Goal: Navigation & Orientation: Find specific page/section

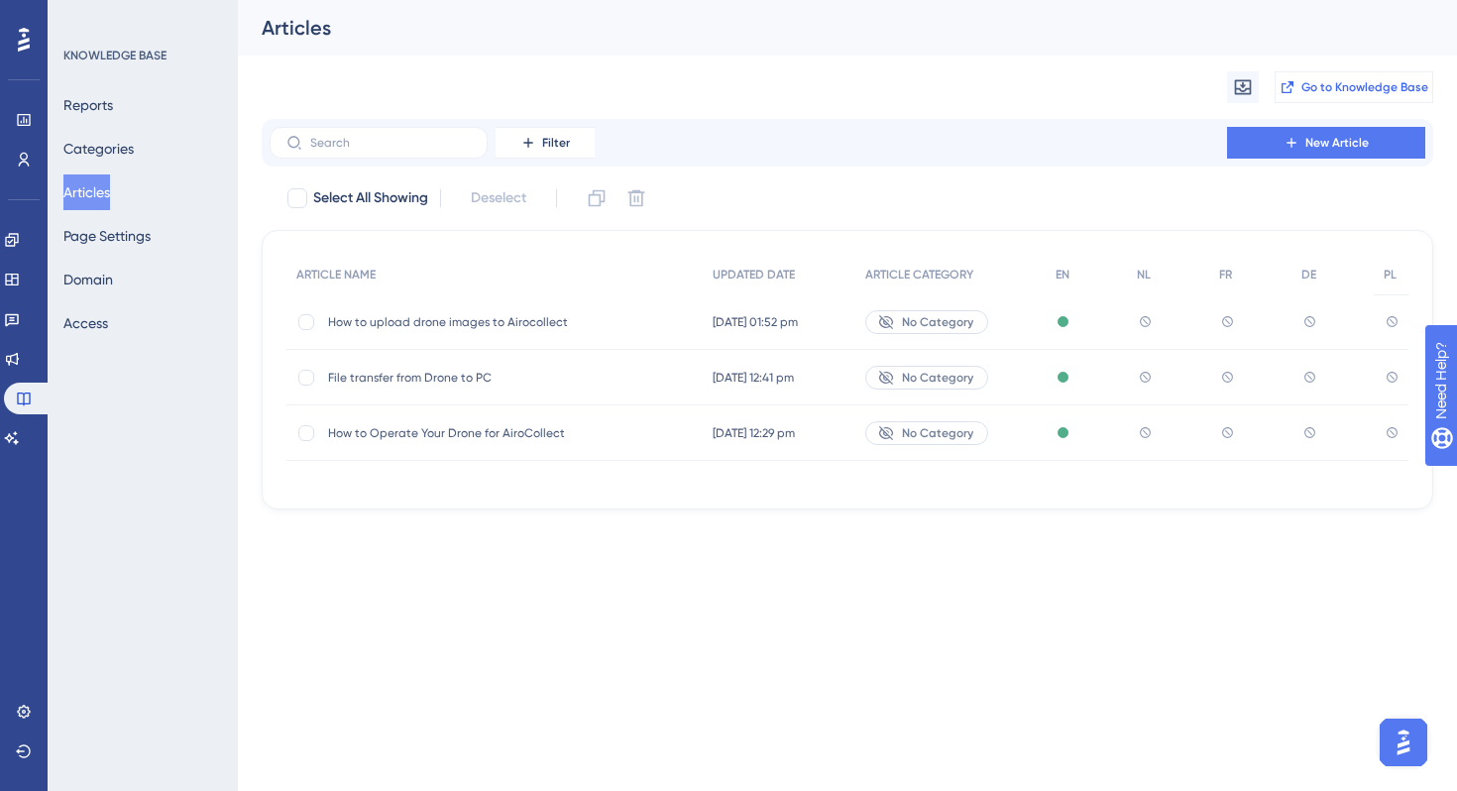
click at [1302, 87] on span "Go to Knowledge Base" at bounding box center [1365, 87] width 127 height 16
click at [112, 236] on button "Page Settings" at bounding box center [106, 236] width 87 height 36
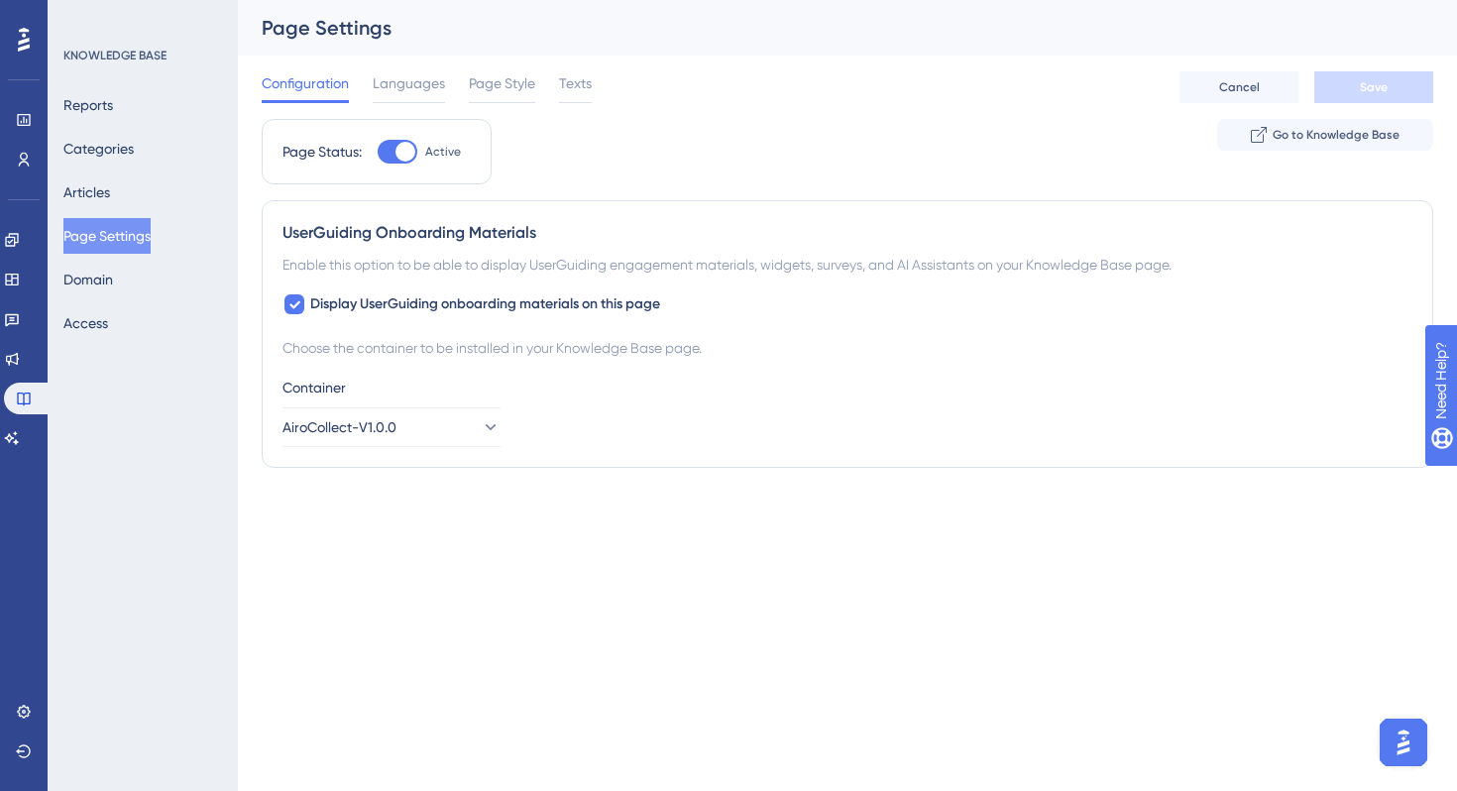
click at [100, 302] on div "Reports Categories Articles Page Settings Domain Access" at bounding box center [143, 214] width 161 height 254
click at [100, 290] on button "Domain" at bounding box center [88, 280] width 50 height 36
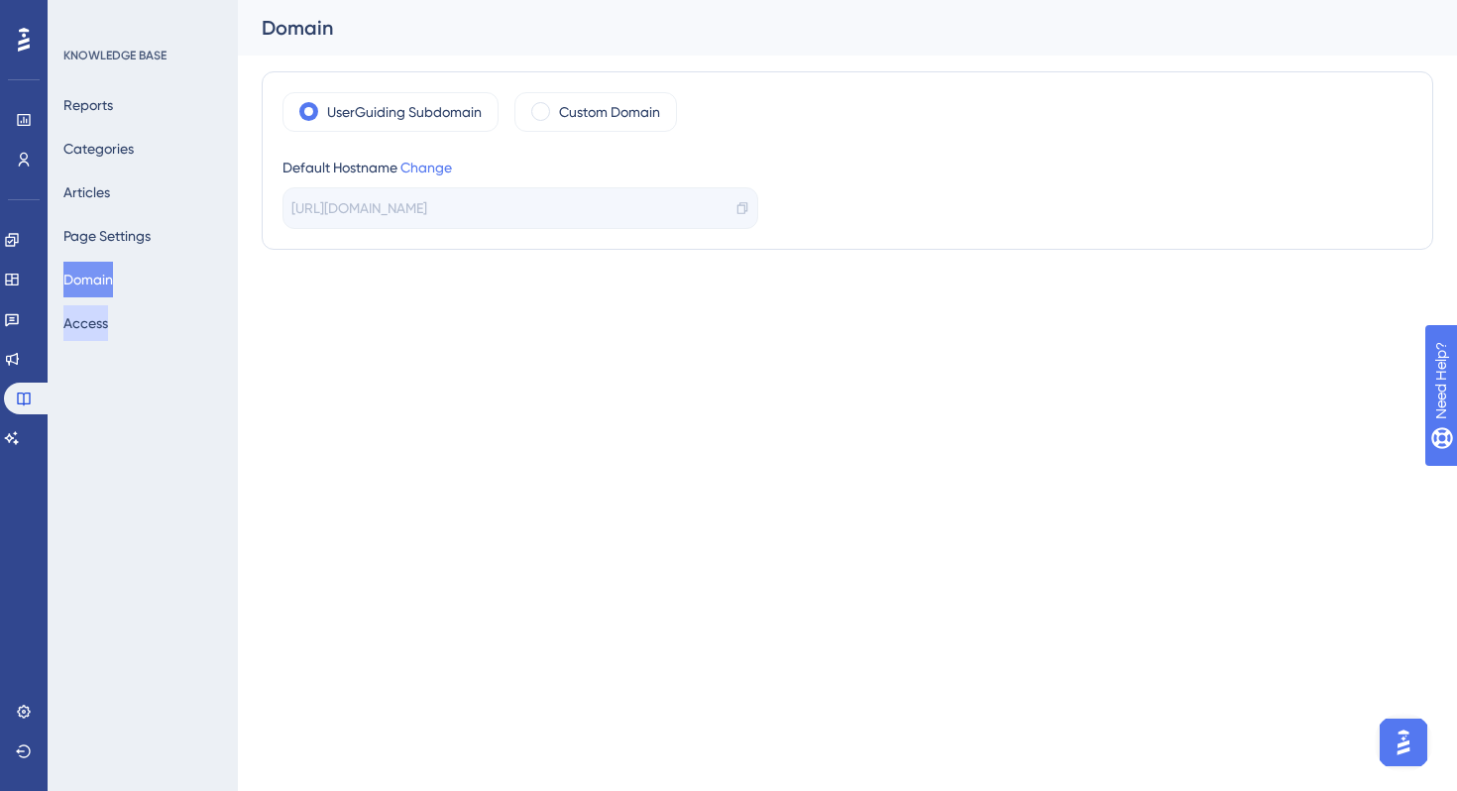
click at [99, 332] on button "Access" at bounding box center [85, 323] width 45 height 36
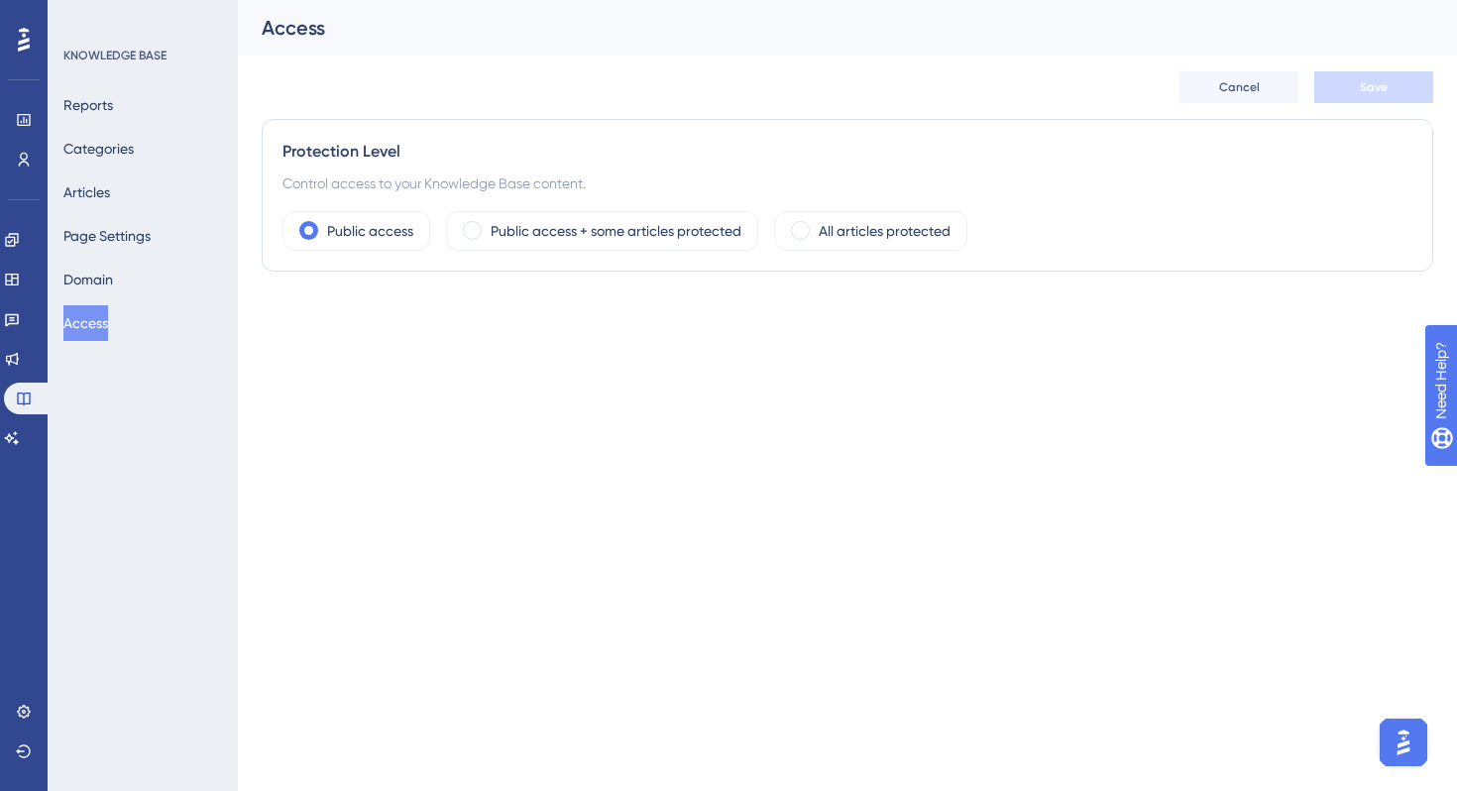
click at [18, 37] on icon at bounding box center [24, 40] width 12 height 26
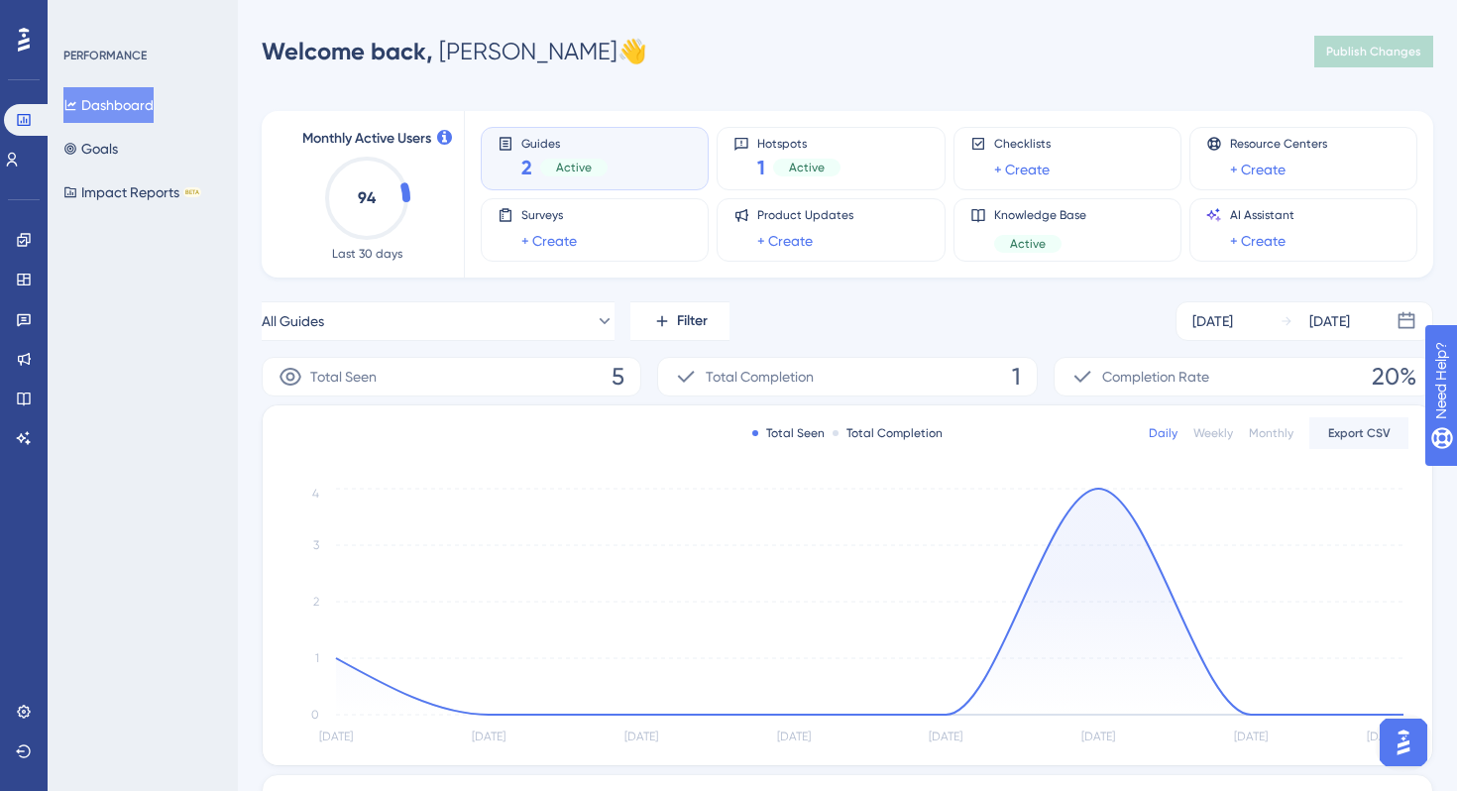
click at [887, 34] on div "Welcome back, [PERSON_NAME] 👋 Publish Changes" at bounding box center [848, 52] width 1172 height 40
click at [696, 52] on div "Welcome back, [PERSON_NAME] 👋 Publish Changes" at bounding box center [848, 52] width 1172 height 40
